Goal: Check status: Check status

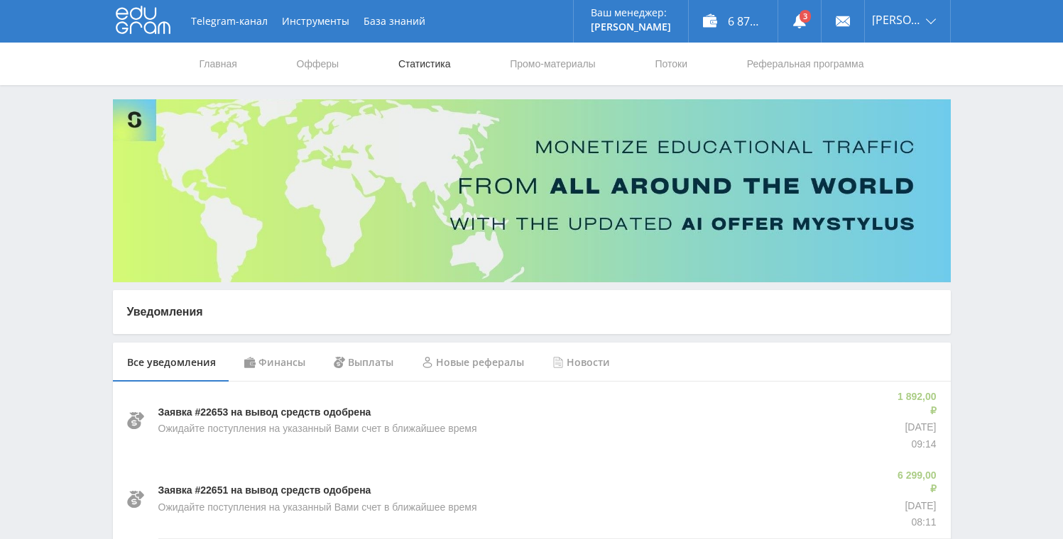
click at [415, 72] on link "Статистика" at bounding box center [424, 64] width 55 height 43
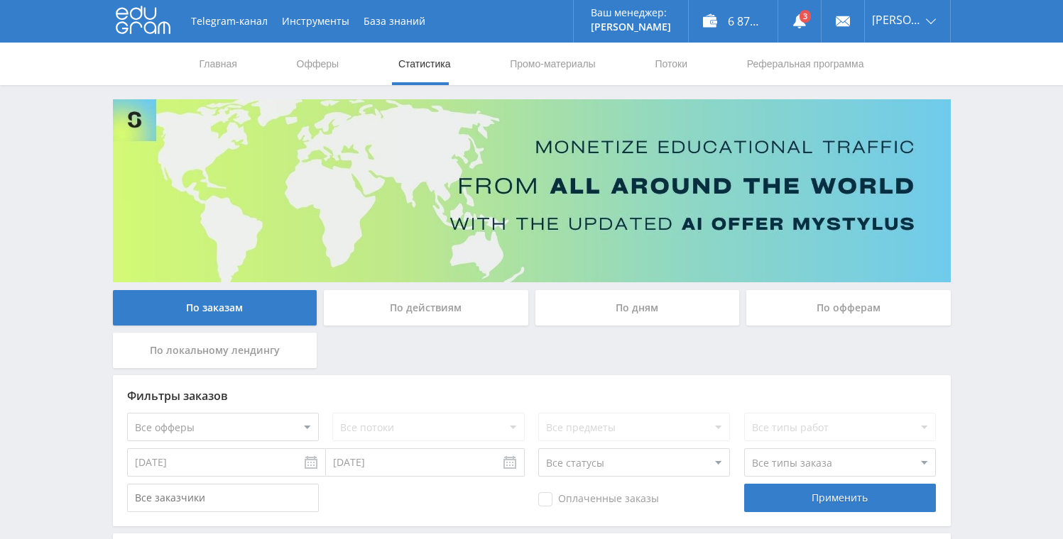
click at [654, 302] on div "По дням" at bounding box center [637, 307] width 204 height 35
click at [0, 0] on input "По дням" at bounding box center [0, 0] width 0 height 0
click at [643, 282] on img at bounding box center [532, 190] width 838 height 183
click at [623, 320] on div "По дням" at bounding box center [637, 307] width 204 height 35
click at [0, 0] on input "По дням" at bounding box center [0, 0] width 0 height 0
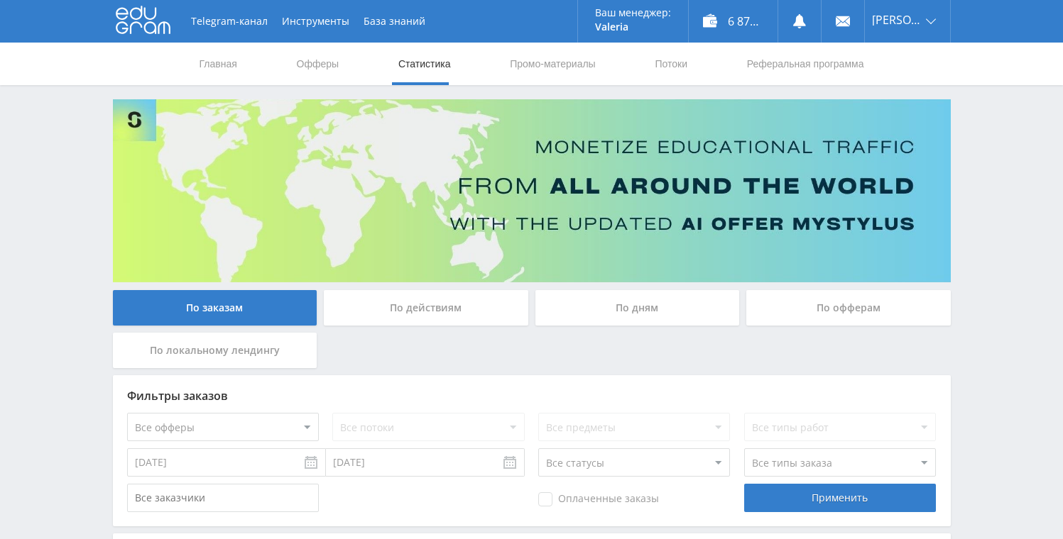
click at [633, 303] on div "По дням" at bounding box center [637, 307] width 204 height 35
click at [0, 0] on input "По дням" at bounding box center [0, 0] width 0 height 0
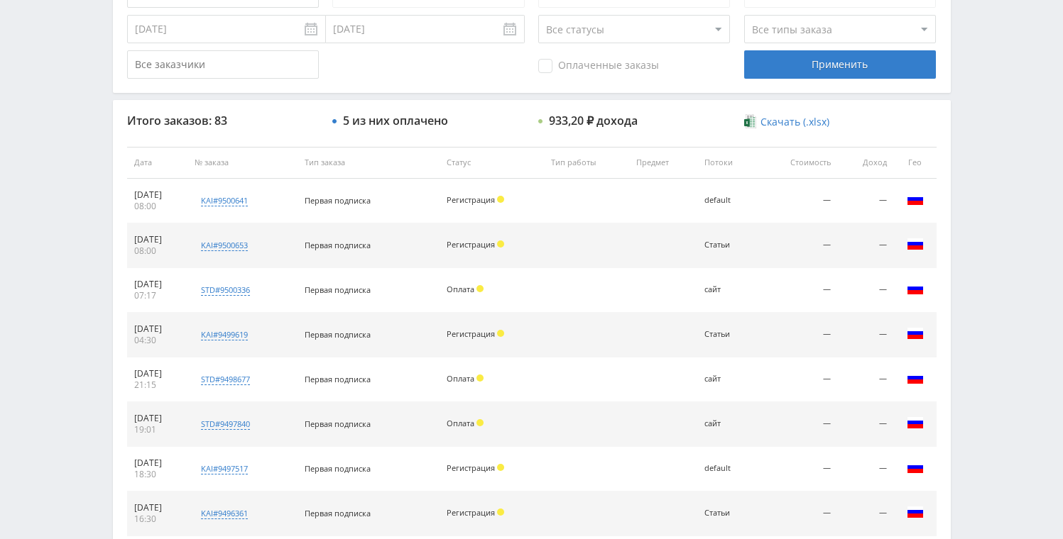
scroll to position [424, 0]
